Goal: Task Accomplishment & Management: Use online tool/utility

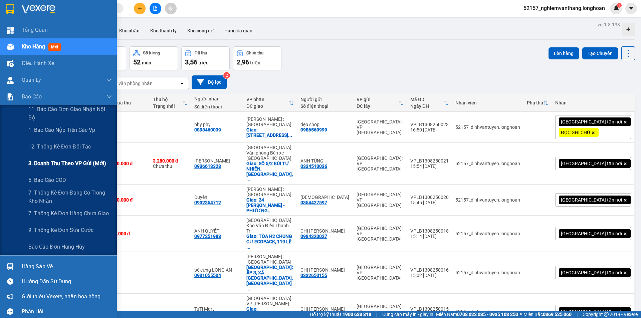
click at [71, 162] on span "3. Doanh Thu theo VP Gửi (mới)" at bounding box center [67, 163] width 78 height 8
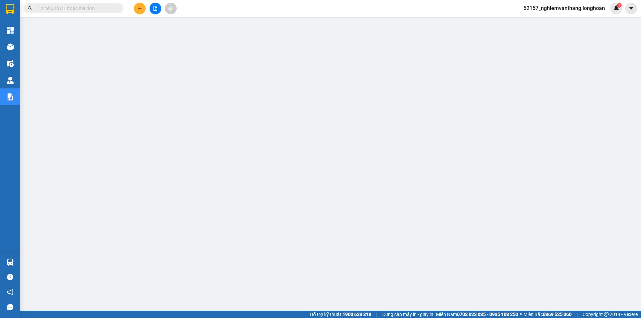
click at [554, 7] on span "52157_nghiemvanthang.longhoan" at bounding box center [564, 8] width 92 height 8
click at [553, 18] on span "Đăng xuất" at bounding box center [567, 20] width 79 height 7
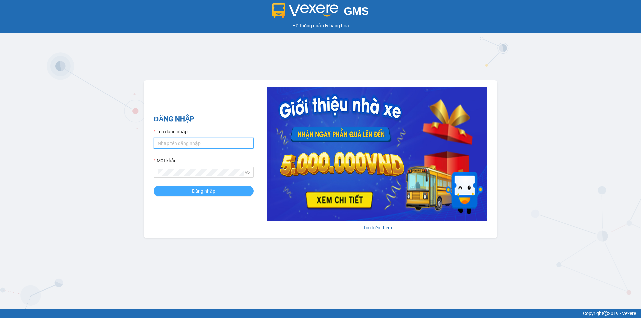
type input "nghiemvanthang.longhoan"
click at [208, 193] on span "Đăng nhập" at bounding box center [203, 190] width 23 height 7
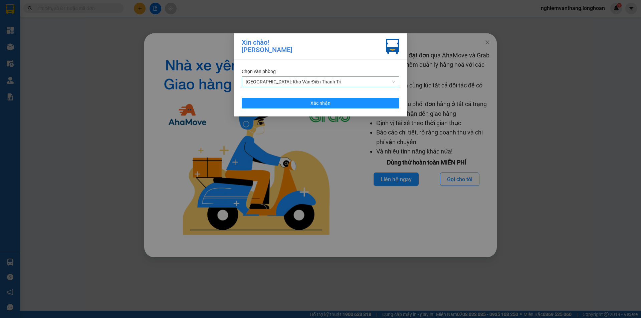
click at [286, 81] on span "[GEOGRAPHIC_DATA]: Kho Văn Điển Thanh Trì" at bounding box center [321, 82] width 150 height 10
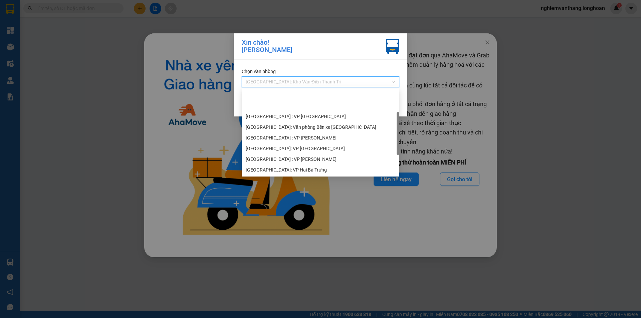
scroll to position [32, 0]
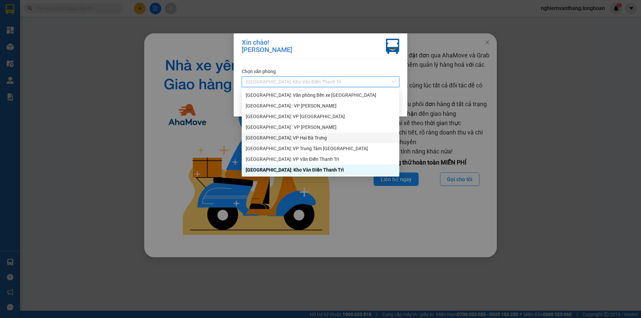
click at [290, 140] on div "Hà Nội: VP Hai Bà Trưng" at bounding box center [321, 137] width 150 height 7
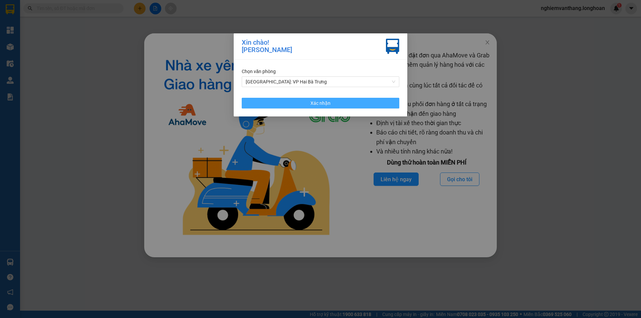
click at [309, 104] on button "Xác nhận" at bounding box center [321, 103] width 158 height 11
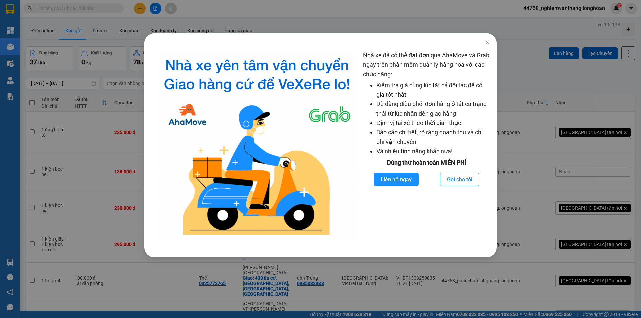
click at [302, 18] on div "Nhà xe đã có thể đặt đơn qua AhaMove và Grab ngay trên phần mềm quản lý hàng ho…" at bounding box center [320, 159] width 641 height 318
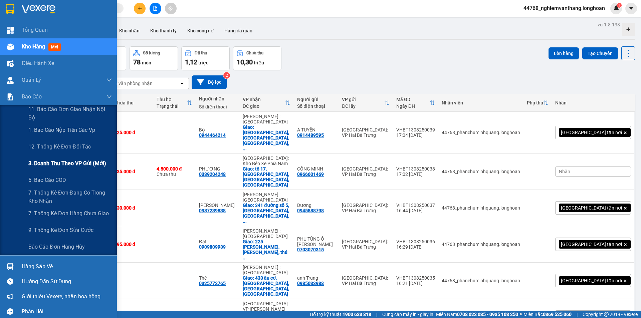
click at [66, 163] on span "3. Doanh Thu theo VP Gửi (mới)" at bounding box center [67, 163] width 78 height 8
